Goal: Find specific page/section: Find specific page/section

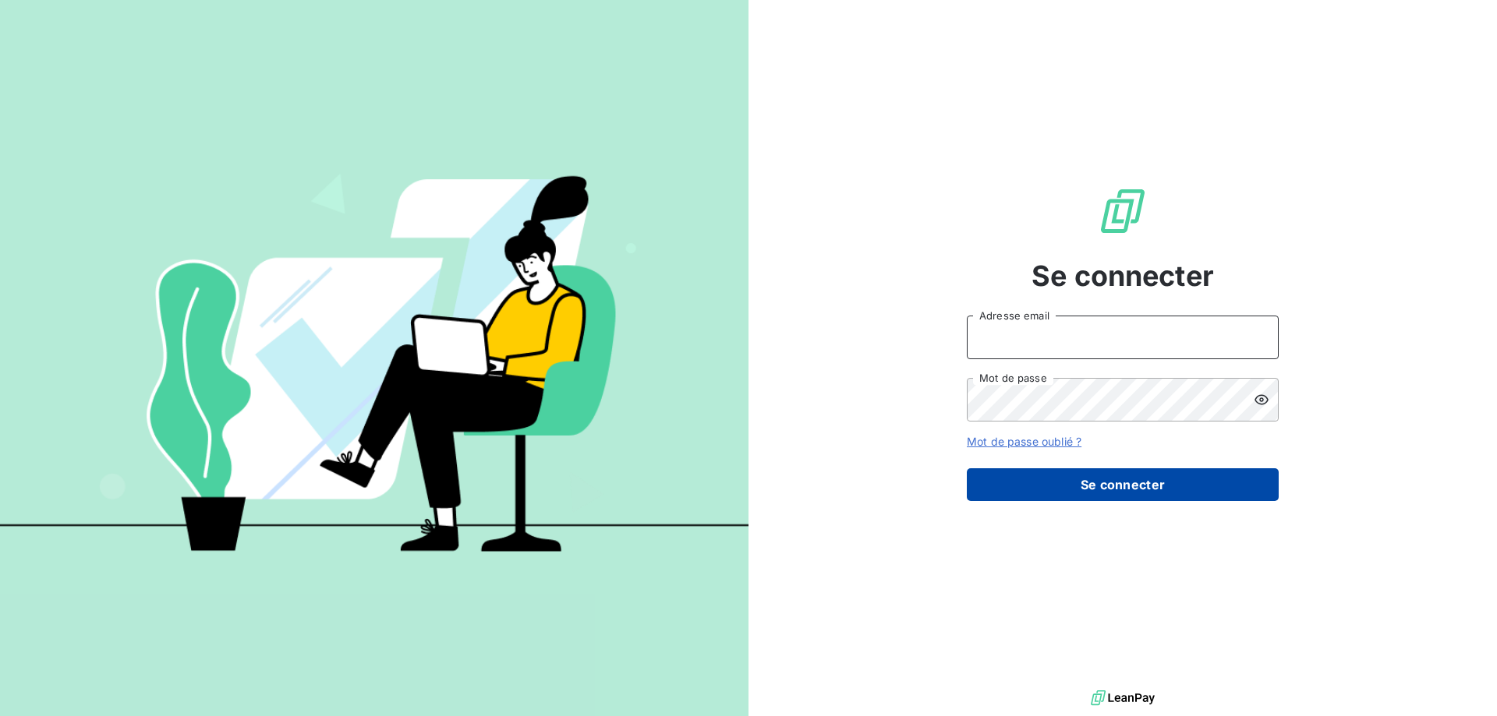
type input "[EMAIL_ADDRESS][DOMAIN_NAME]"
click at [1042, 490] on button "Se connecter" at bounding box center [1123, 484] width 312 height 33
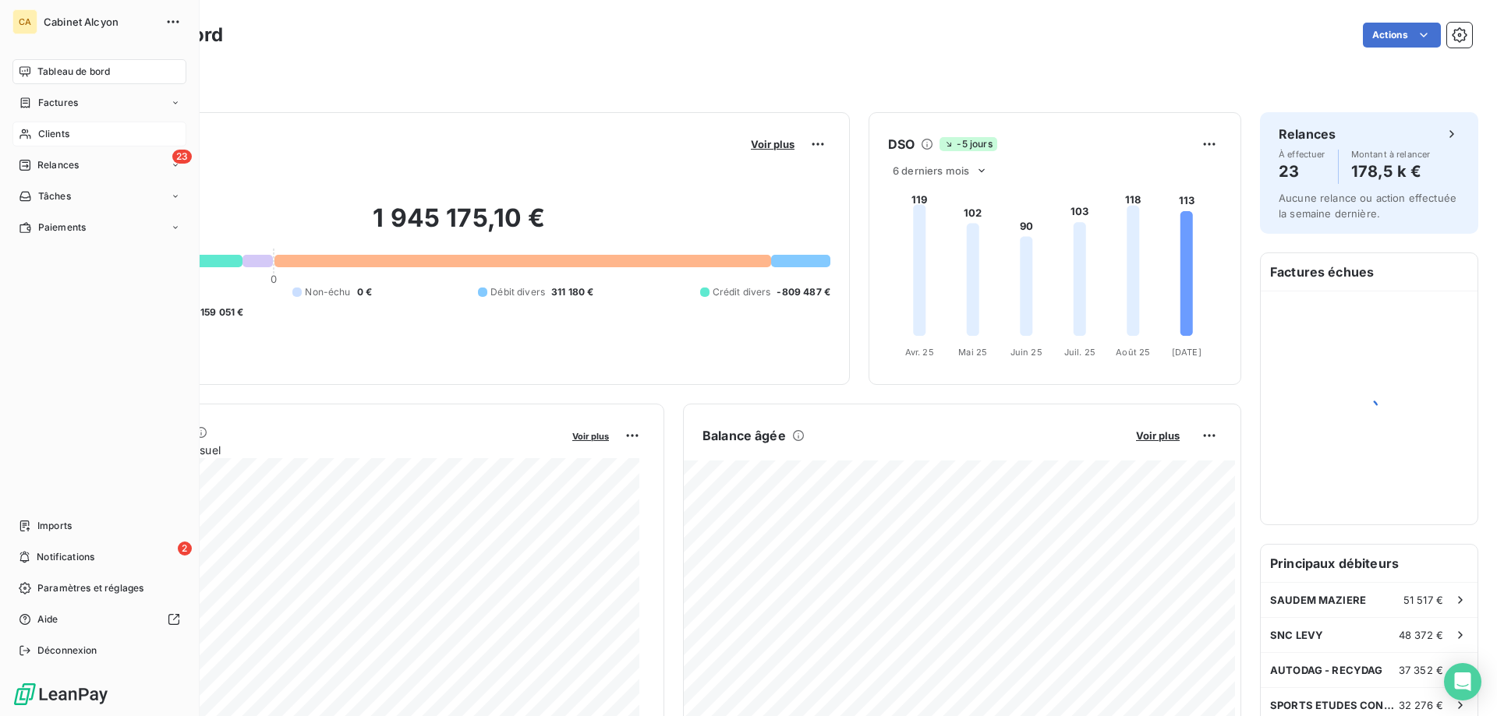
click at [44, 126] on div "Clients" at bounding box center [99, 134] width 174 height 25
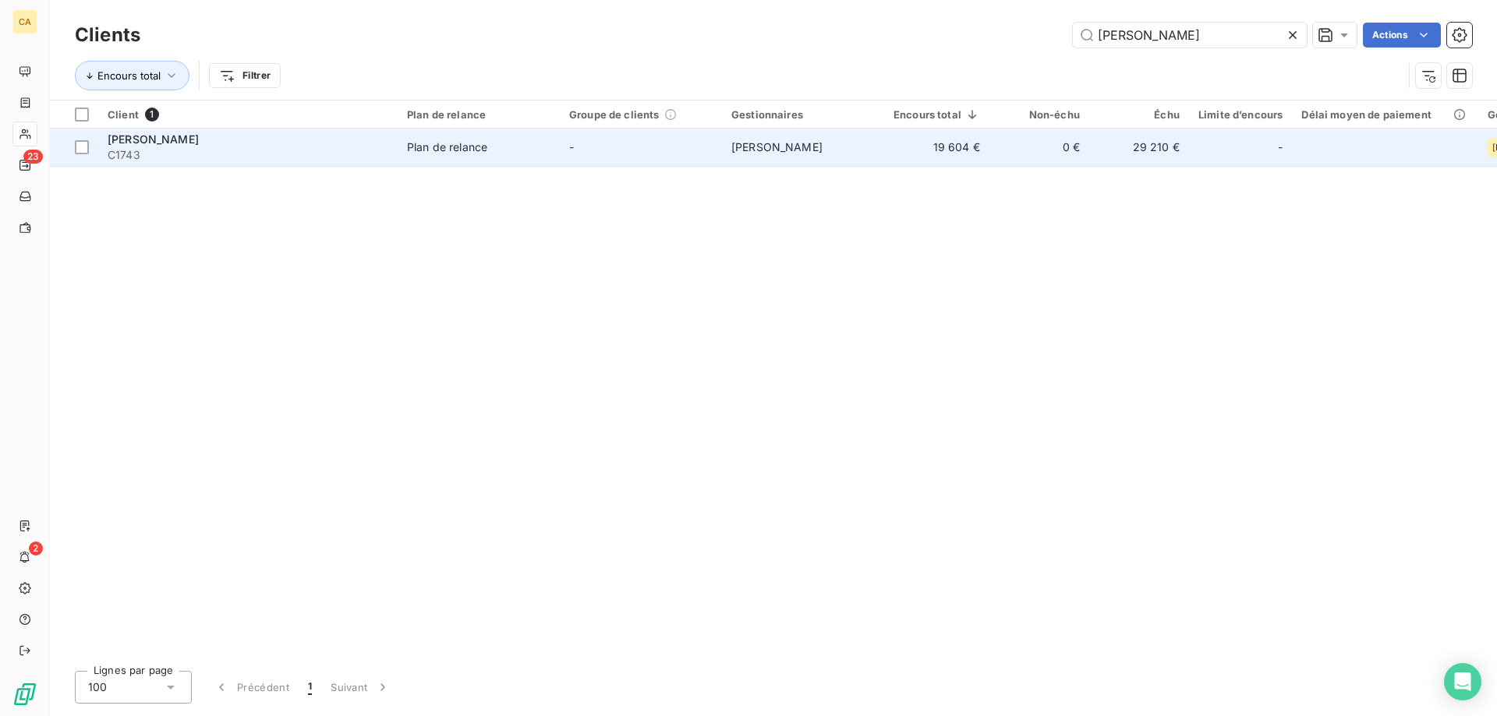
type input "[PERSON_NAME]"
click at [982, 152] on td "19 604 €" at bounding box center [936, 147] width 105 height 37
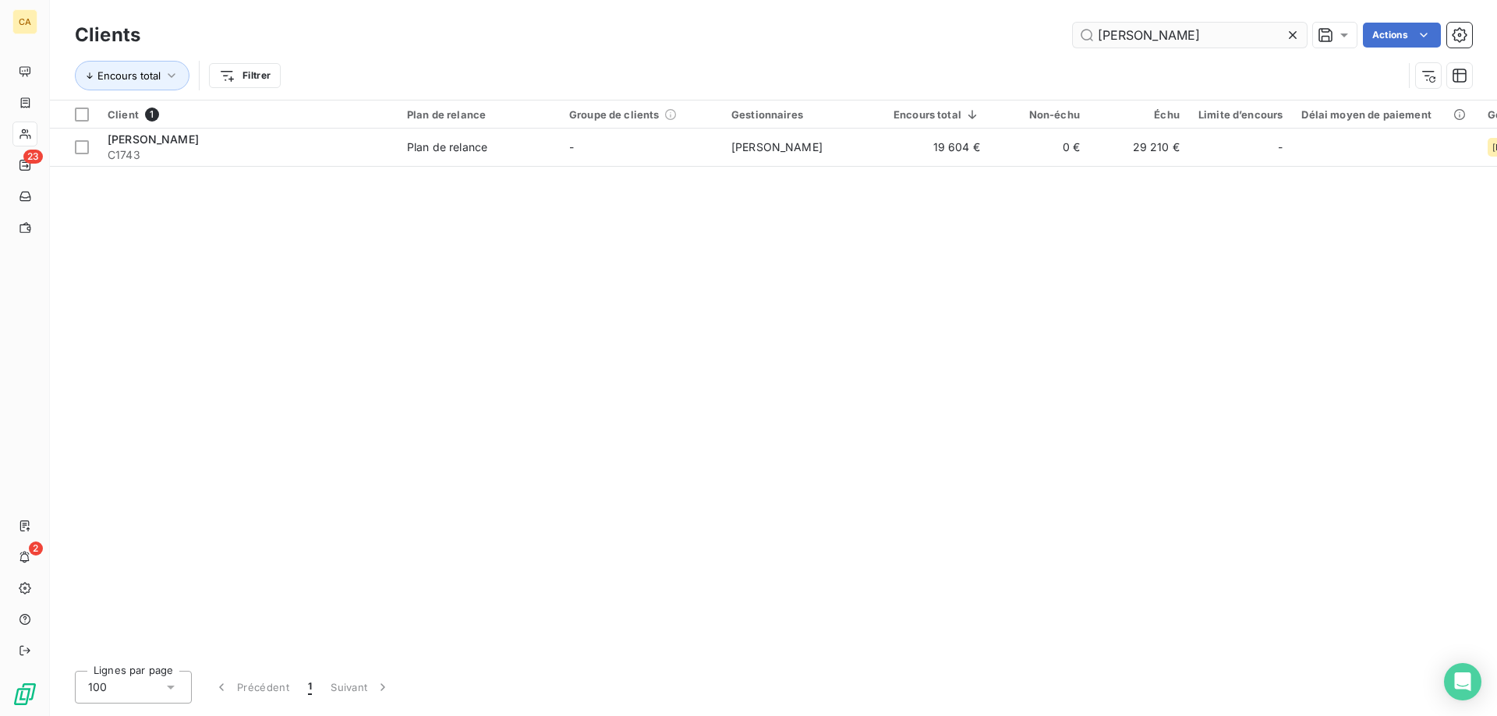
click at [1123, 35] on input "[PERSON_NAME]" at bounding box center [1190, 35] width 234 height 25
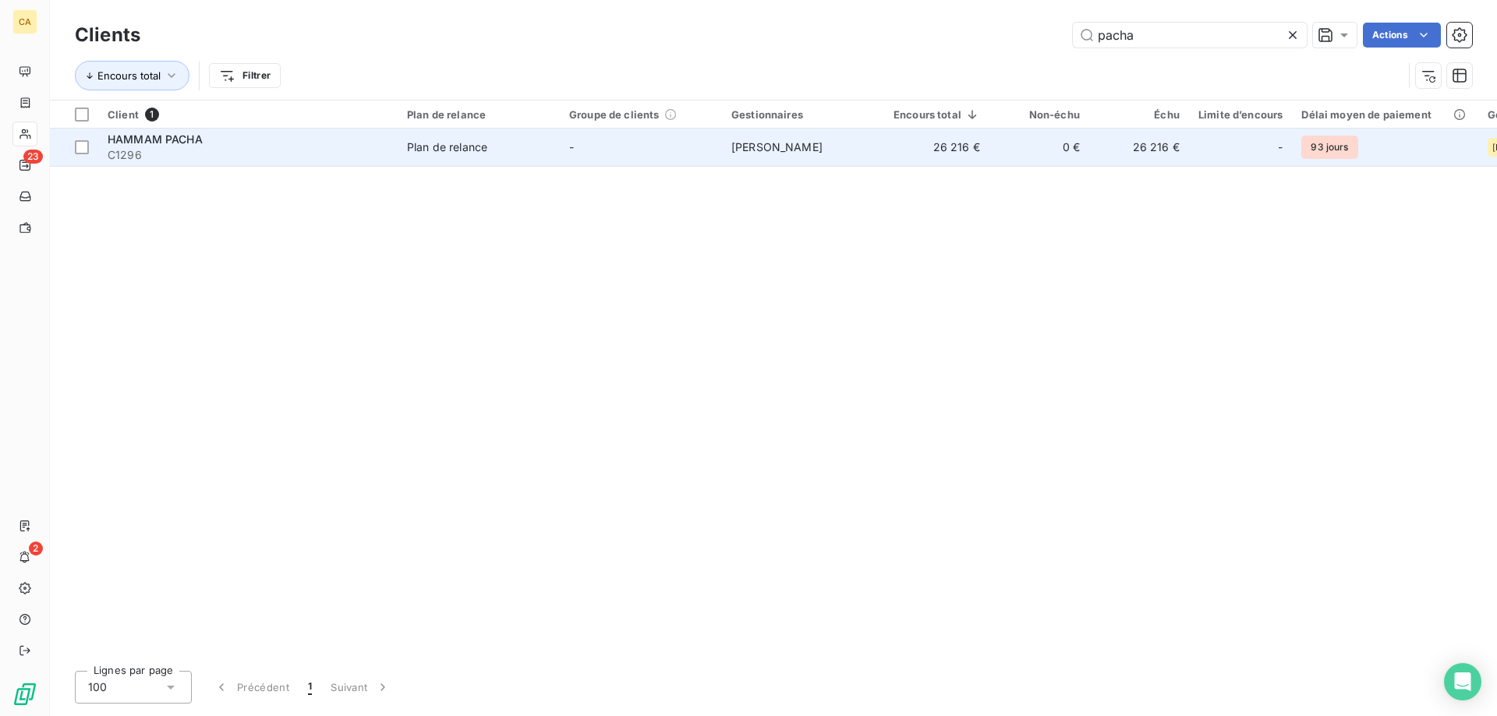
type input "pacha"
click at [952, 144] on td "26 216 €" at bounding box center [936, 147] width 105 height 37
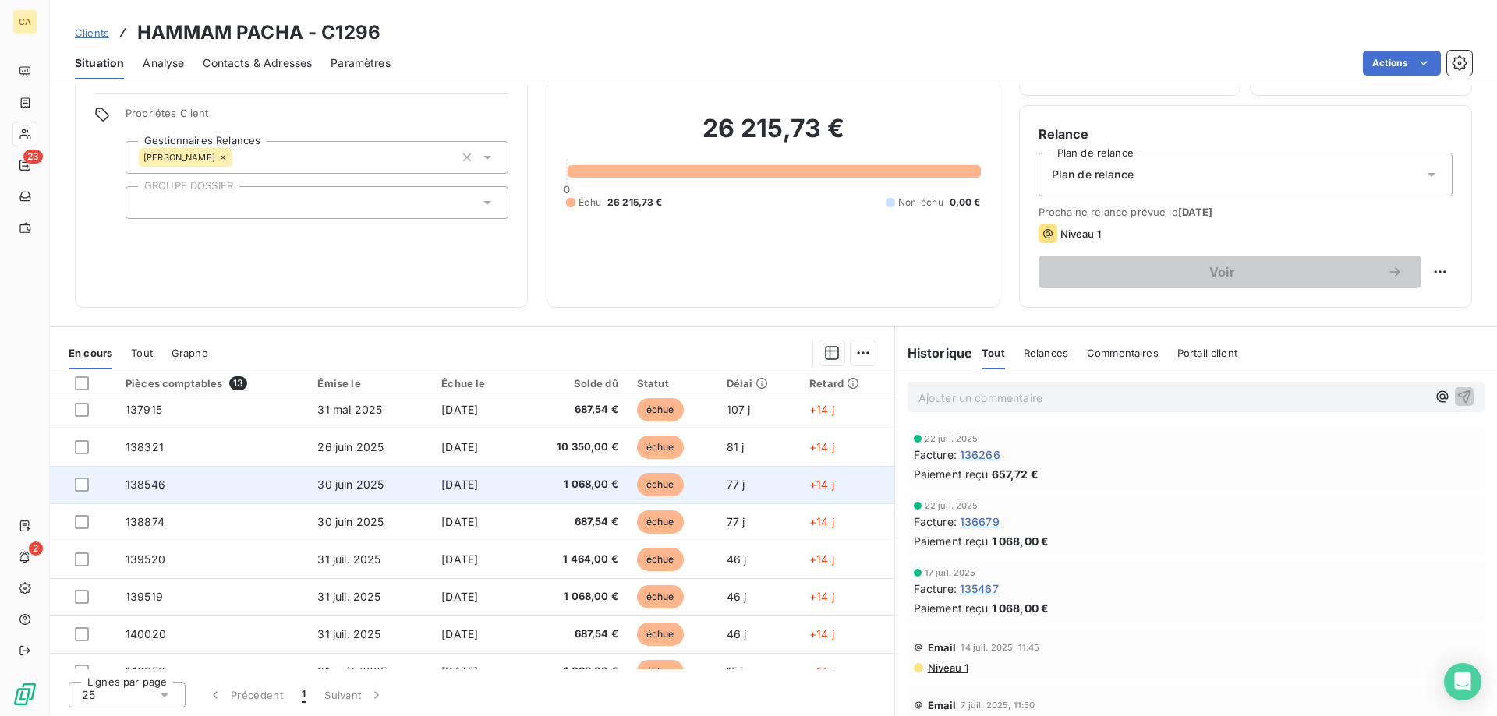
scroll to position [215, 0]
